Goal: Book appointment/travel/reservation

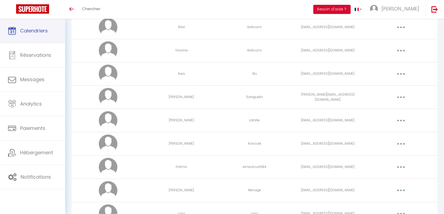
scroll to position [258, 0]
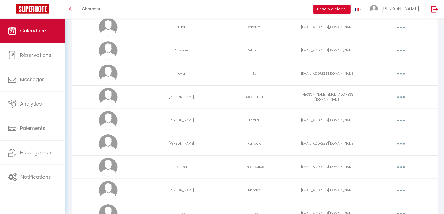
click at [34, 34] on span "Calendriers" at bounding box center [34, 30] width 28 height 7
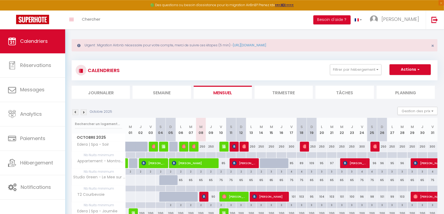
scroll to position [3, 0]
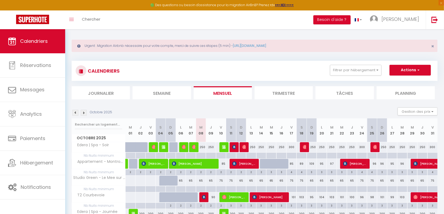
click at [76, 115] on img at bounding box center [75, 113] width 6 height 6
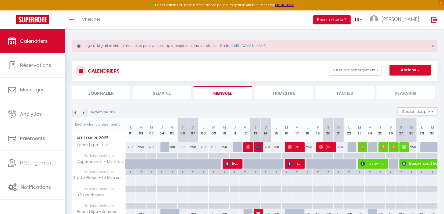
click at [76, 115] on img at bounding box center [75, 113] width 6 height 6
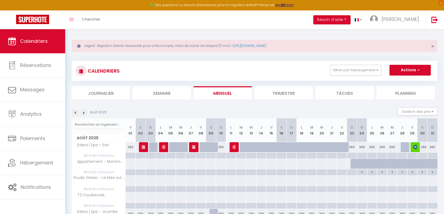
click at [76, 115] on img at bounding box center [75, 113] width 6 height 6
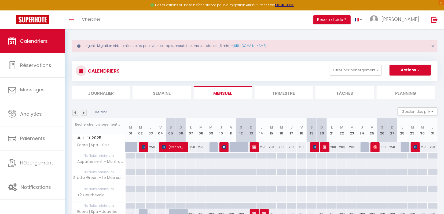
click at [76, 115] on img at bounding box center [75, 113] width 6 height 6
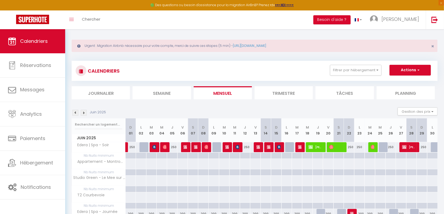
click at [76, 115] on img at bounding box center [75, 113] width 6 height 6
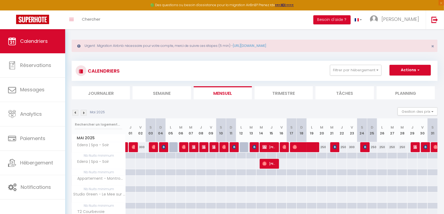
click at [76, 115] on img at bounding box center [75, 113] width 6 height 6
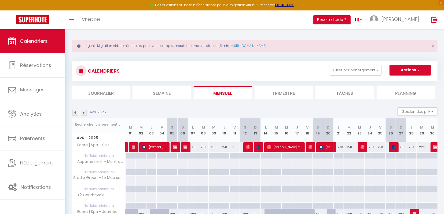
click at [85, 112] on img at bounding box center [84, 113] width 6 height 6
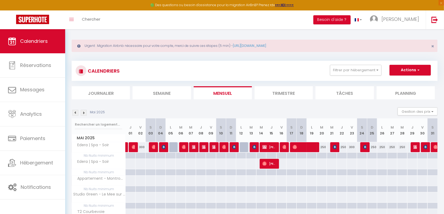
click at [85, 112] on img at bounding box center [84, 113] width 6 height 6
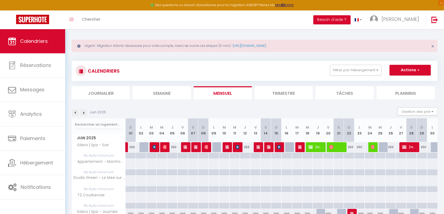
click at [85, 112] on img at bounding box center [84, 113] width 6 height 6
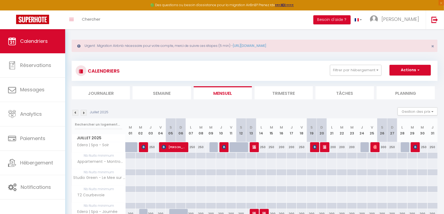
click at [85, 112] on img at bounding box center [84, 113] width 6 height 6
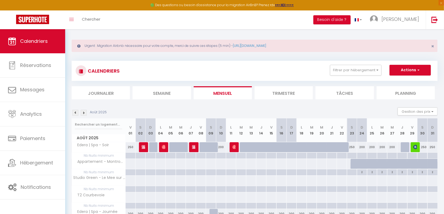
click at [85, 112] on img at bounding box center [84, 113] width 6 height 6
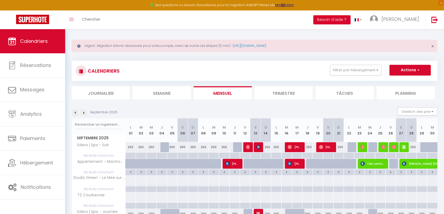
click at [85, 112] on img at bounding box center [84, 113] width 6 height 6
